Goal: Find specific page/section: Find specific page/section

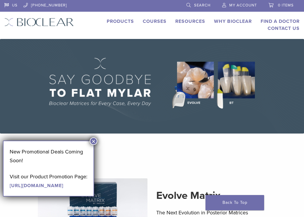
click at [94, 141] on button "×" at bounding box center [94, 141] width 8 height 8
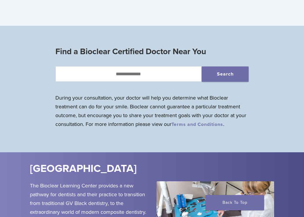
scroll to position [472, 0]
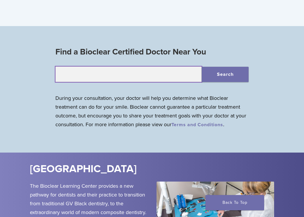
click at [155, 82] on input "text" at bounding box center [128, 74] width 146 height 16
type input "*****"
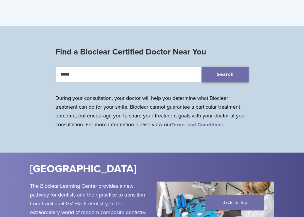
click at [219, 78] on button "Search" at bounding box center [224, 74] width 47 height 15
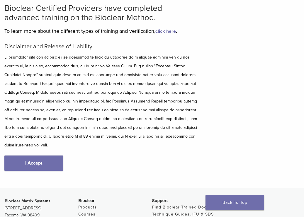
scroll to position [57, 0]
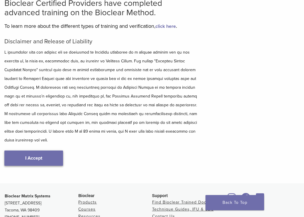
click at [51, 160] on link "I Accept" at bounding box center [33, 157] width 59 height 15
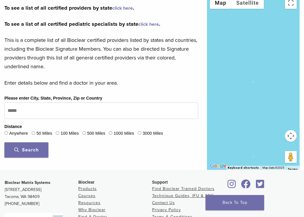
scroll to position [151, 0]
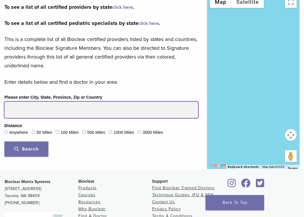
click at [151, 111] on input "Please enter City, State, Province, Zip or Country" at bounding box center [100, 110] width 193 height 16
type input "*****"
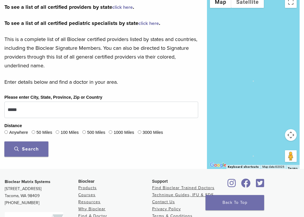
click at [27, 151] on span "Search" at bounding box center [26, 149] width 24 height 6
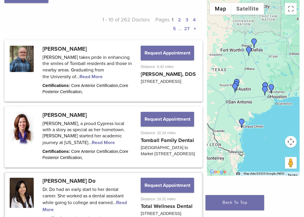
scroll to position [301, 0]
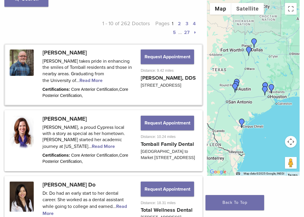
click at [93, 89] on link at bounding box center [103, 75] width 196 height 60
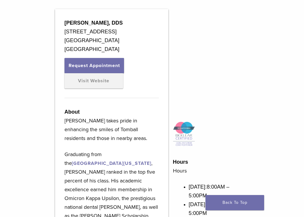
scroll to position [186, 0]
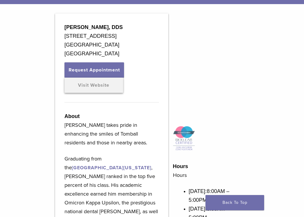
click at [91, 90] on link "Visit Website" at bounding box center [93, 85] width 59 height 15
